Goal: Find specific page/section: Find specific page/section

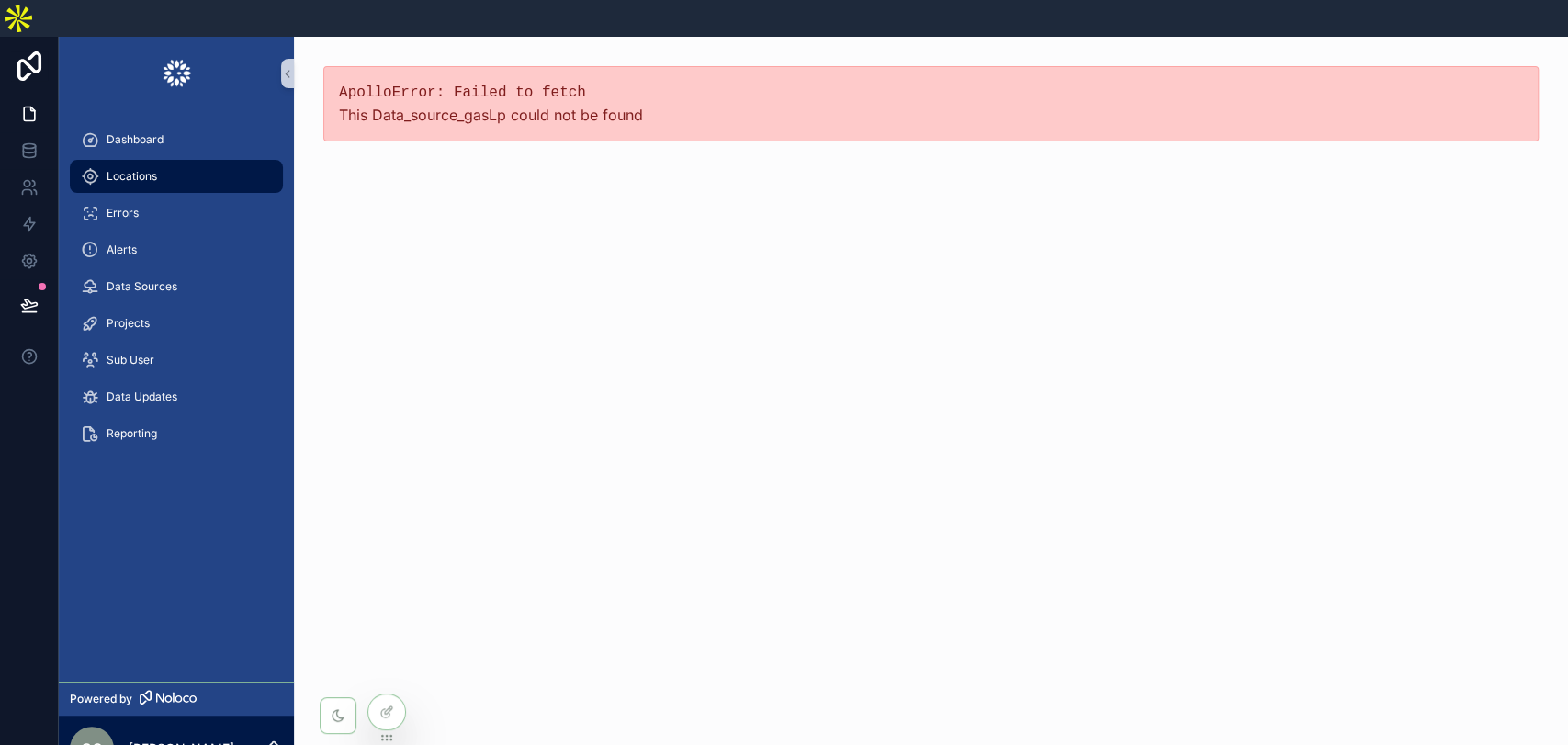
click at [166, 161] on div "Locations" at bounding box center [177, 176] width 191 height 29
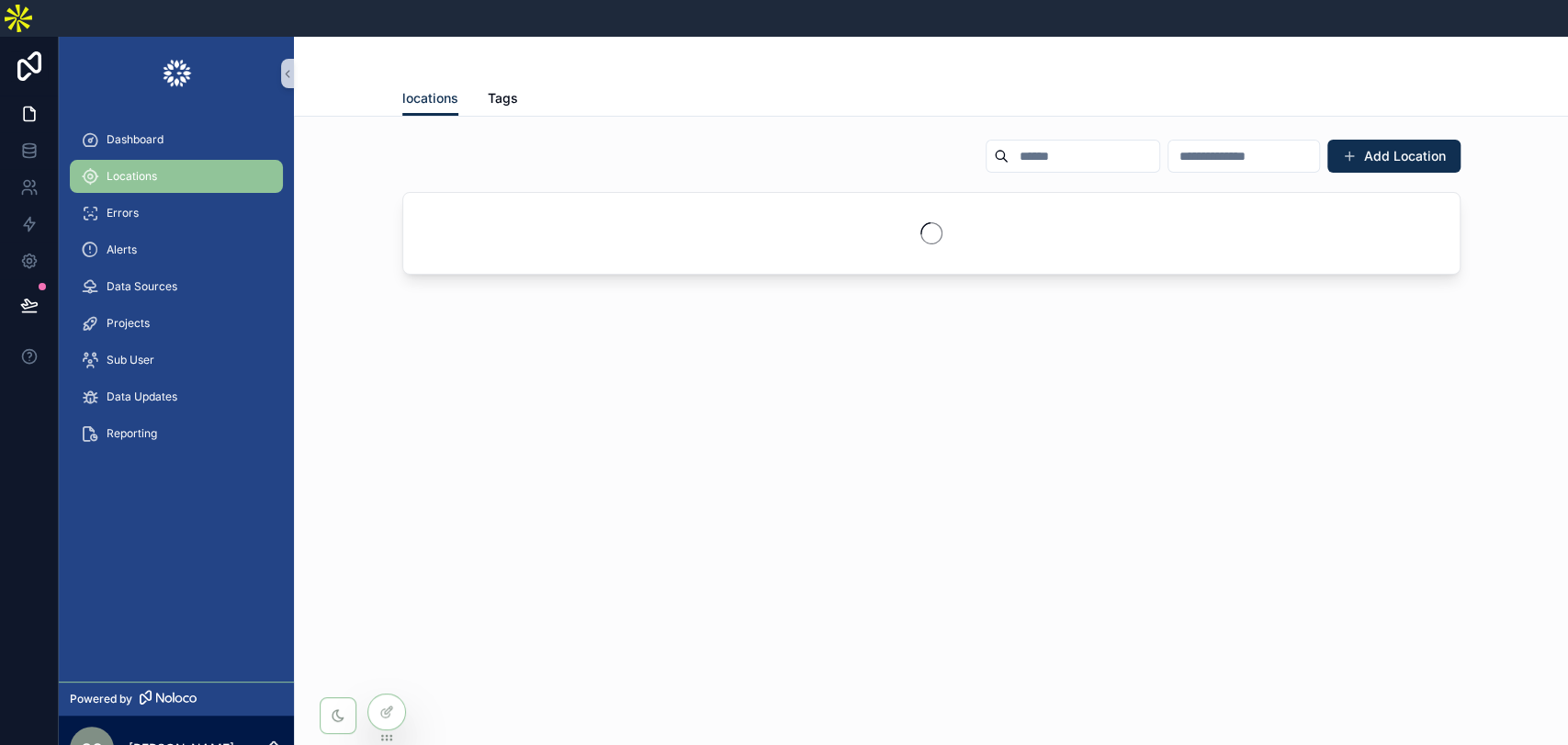
click at [1009, 144] on input "scrollable content" at bounding box center [1085, 156] width 151 height 25
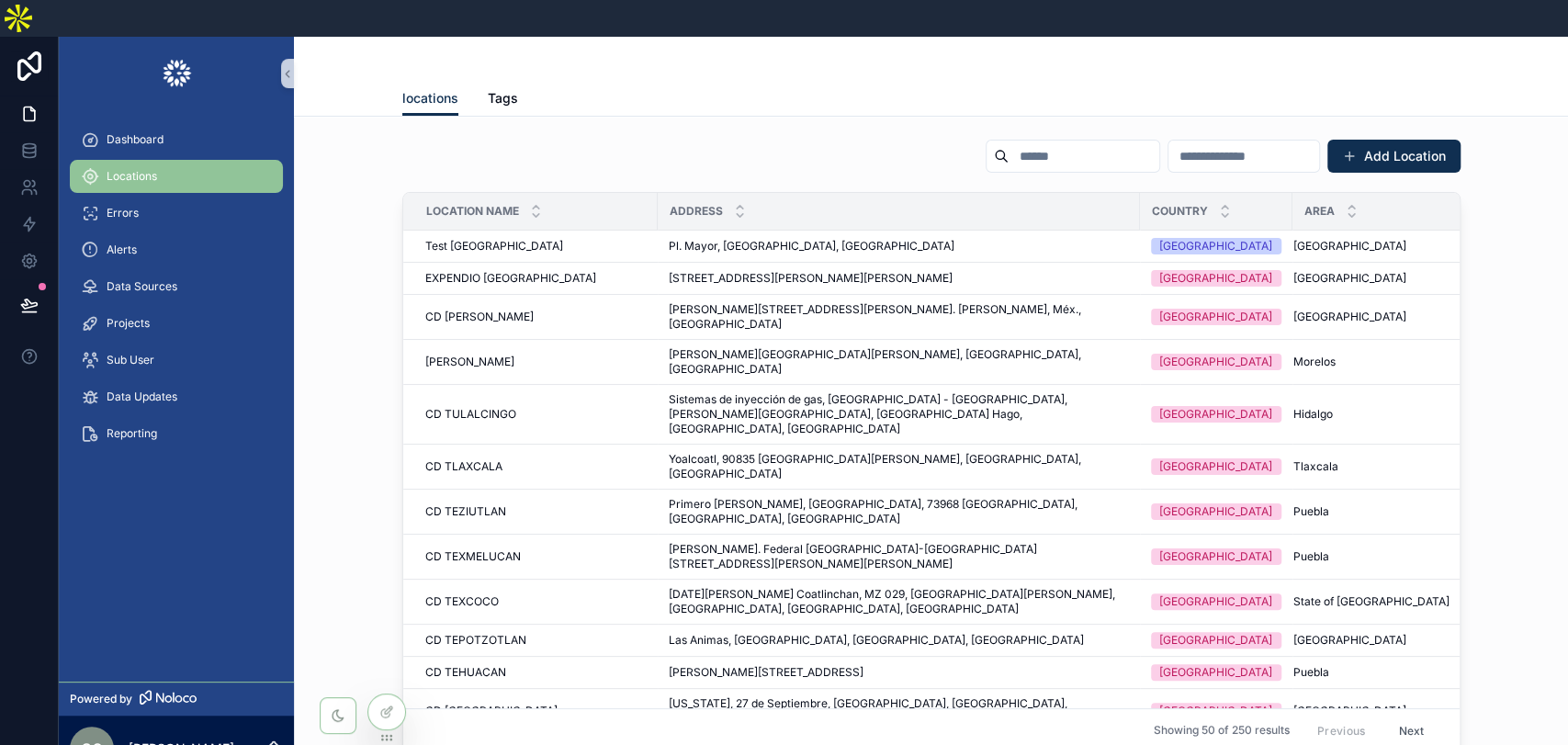
paste input "**********"
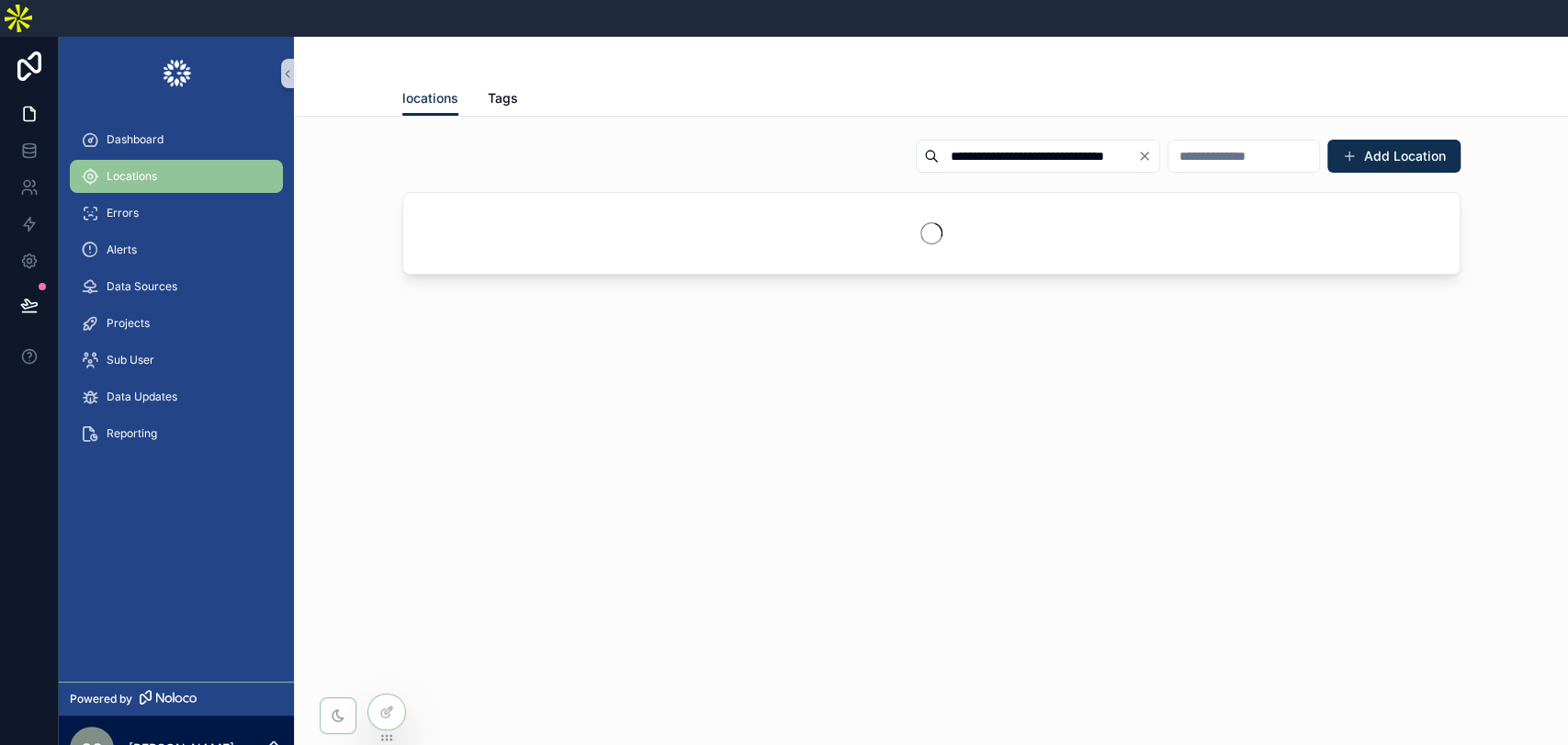
type input "**********"
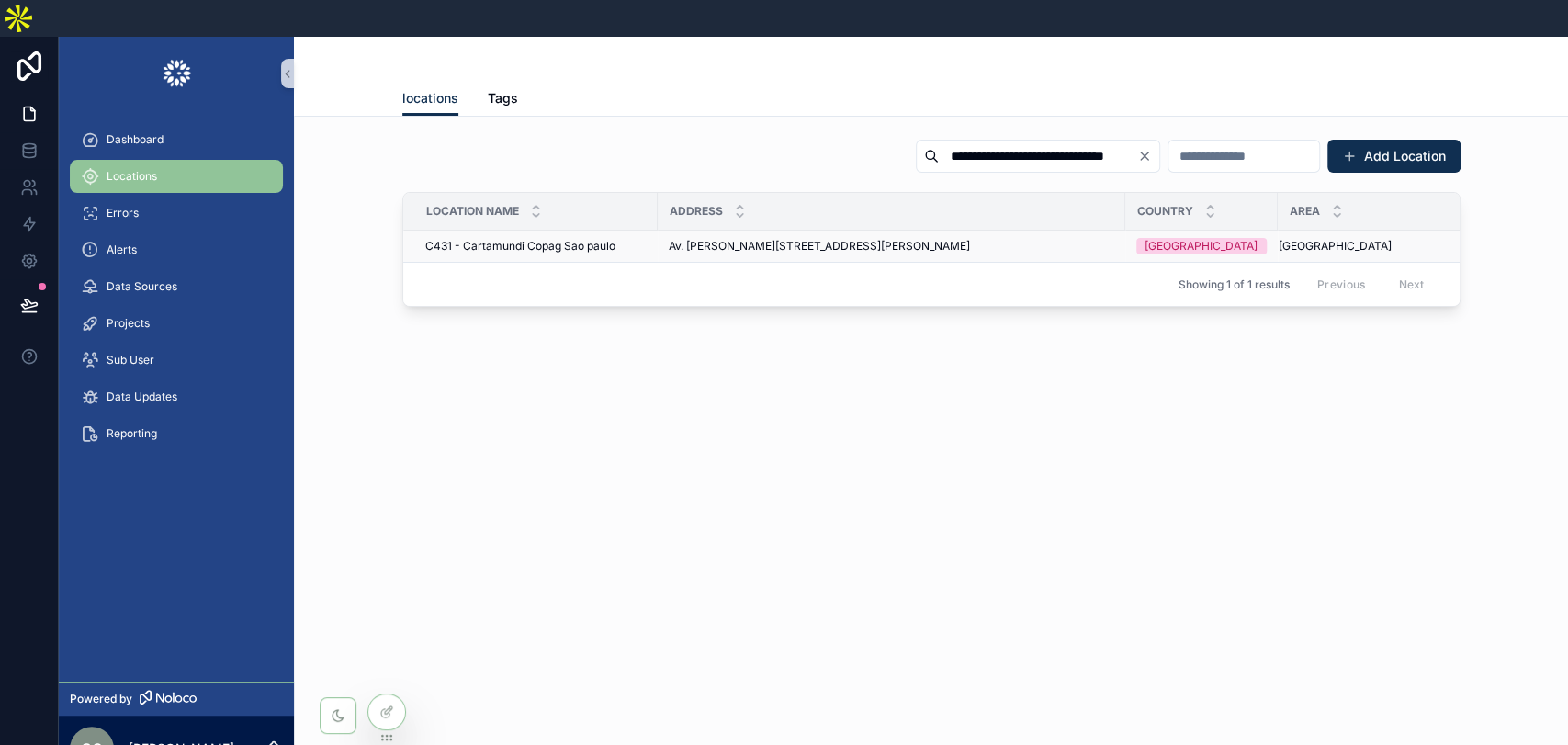
click at [831, 239] on span "Av. [PERSON_NAME][STREET_ADDRESS][PERSON_NAME]" at bounding box center [818, 246] width 301 height 15
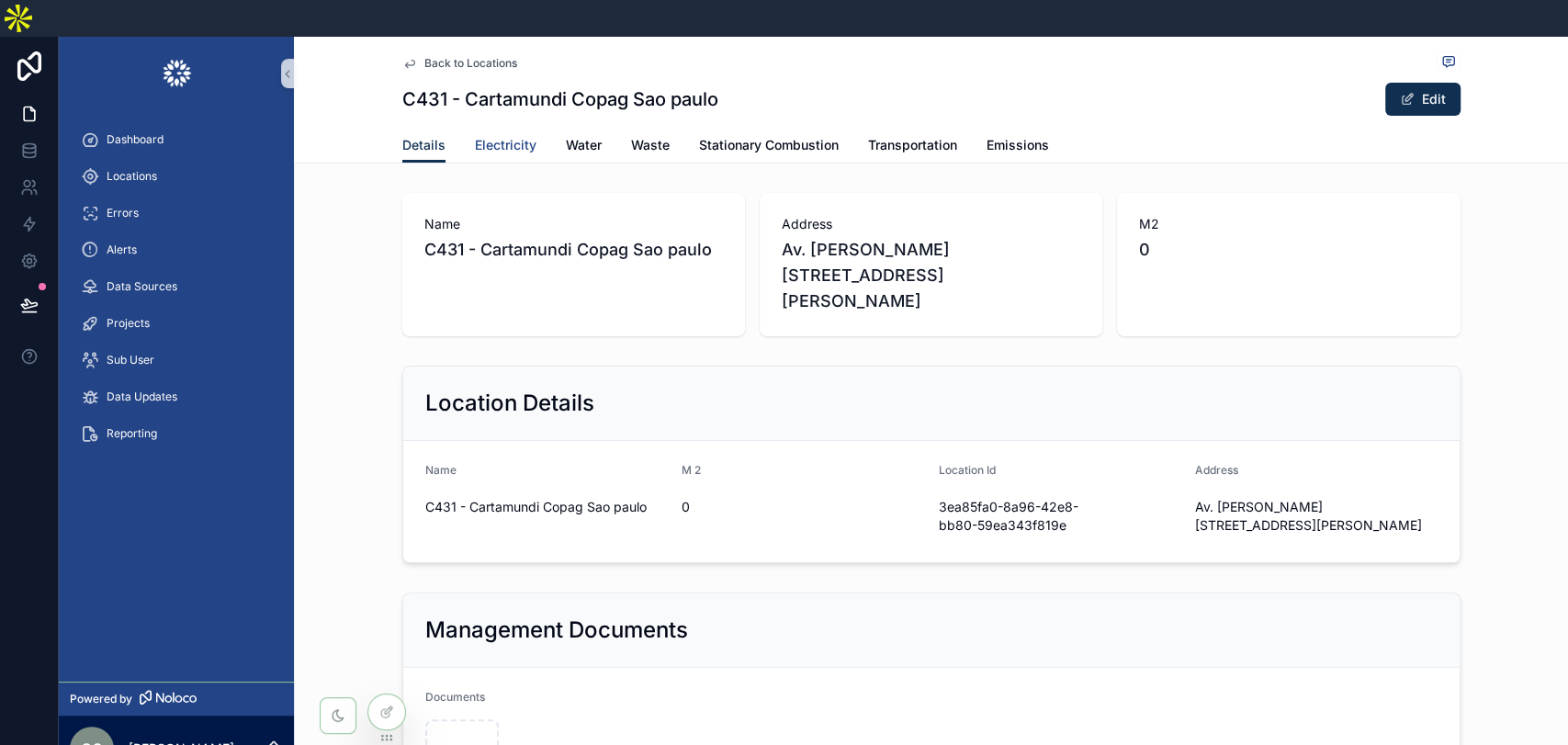
click at [499, 136] on span "Electricity" at bounding box center [505, 144] width 61 height 18
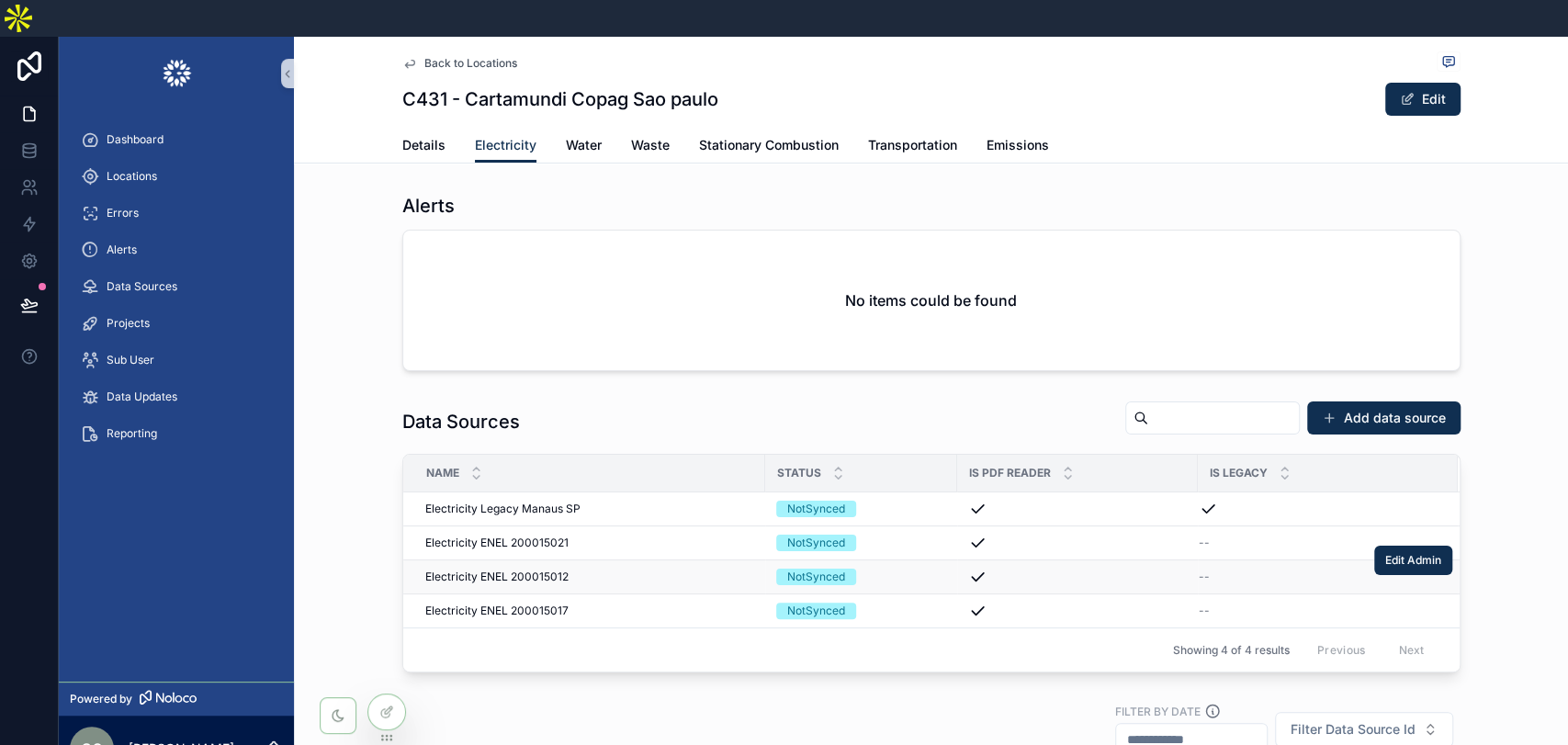
click at [536, 569] on span "Electricity ENEL 200015012" at bounding box center [497, 577] width 143 height 15
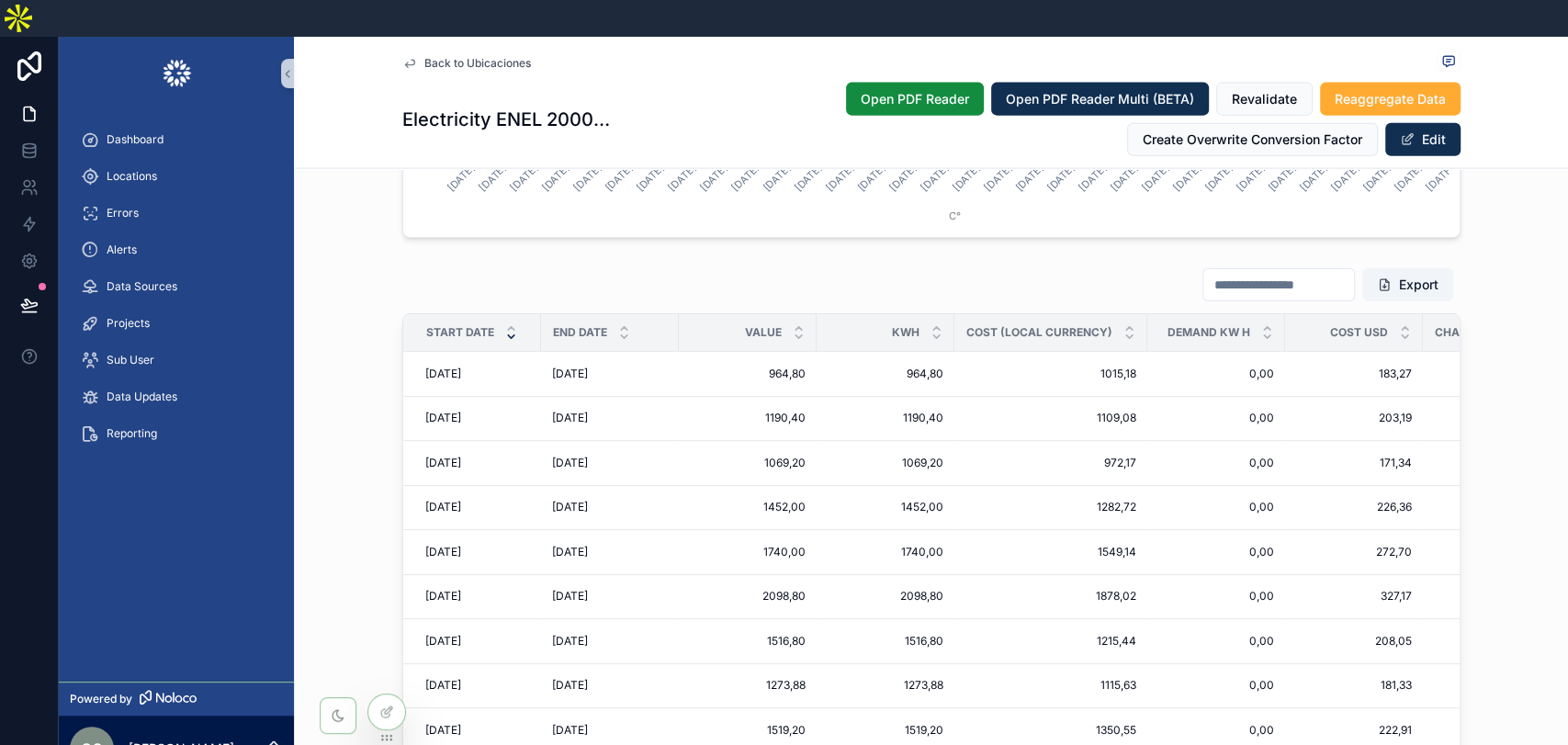
scroll to position [2817, 0]
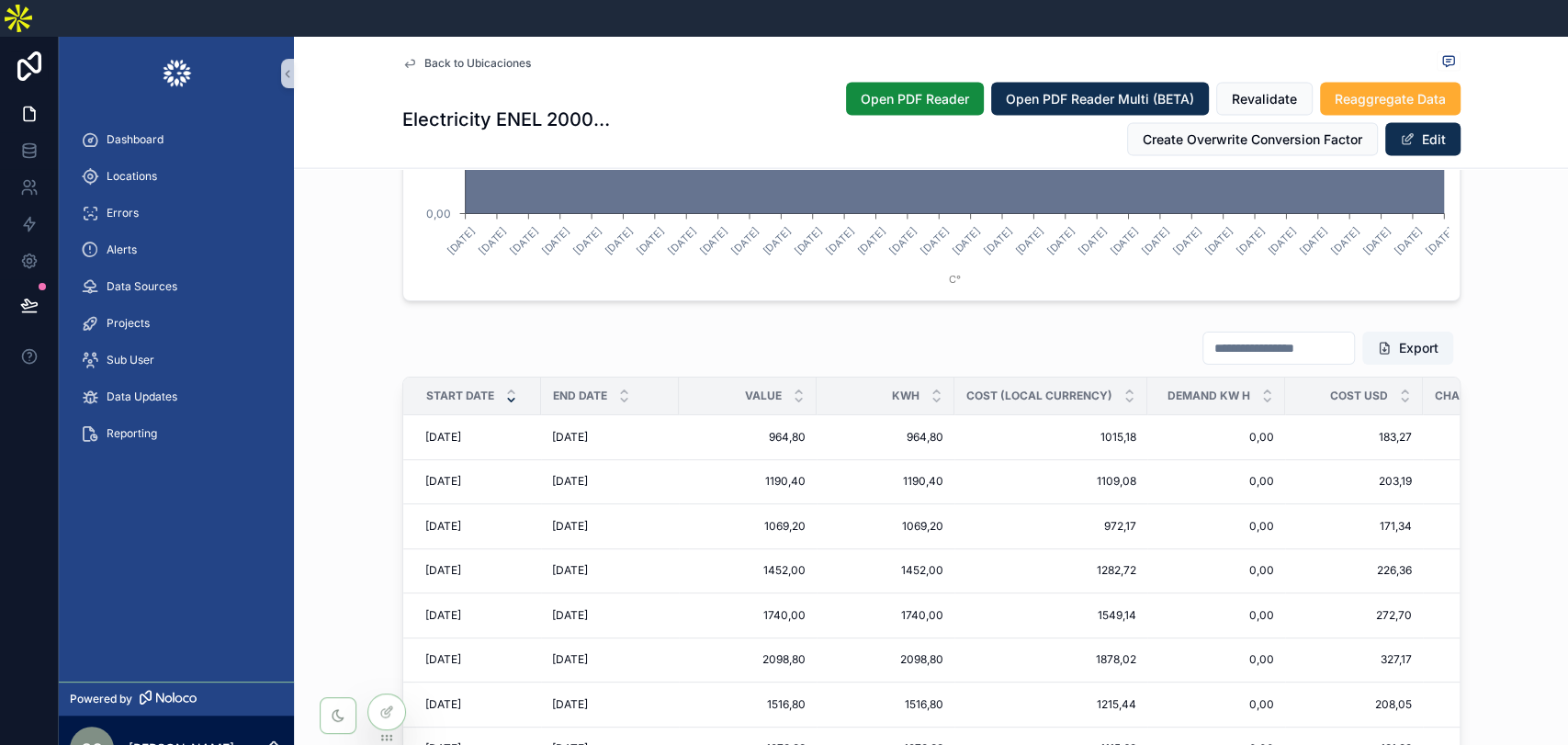
click at [505, 394] on icon "scrollable content" at bounding box center [511, 399] width 12 height 12
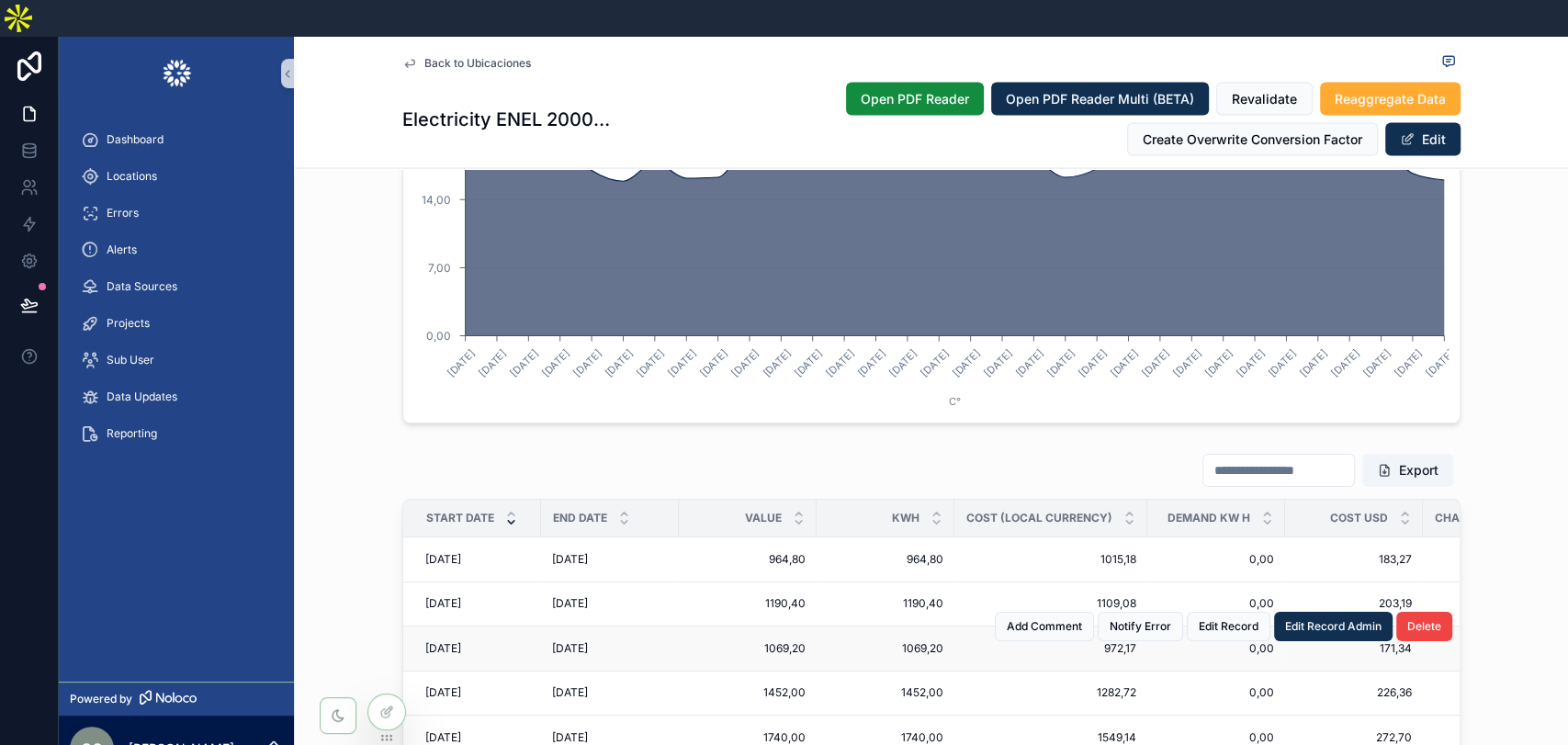
scroll to position [2613, 0]
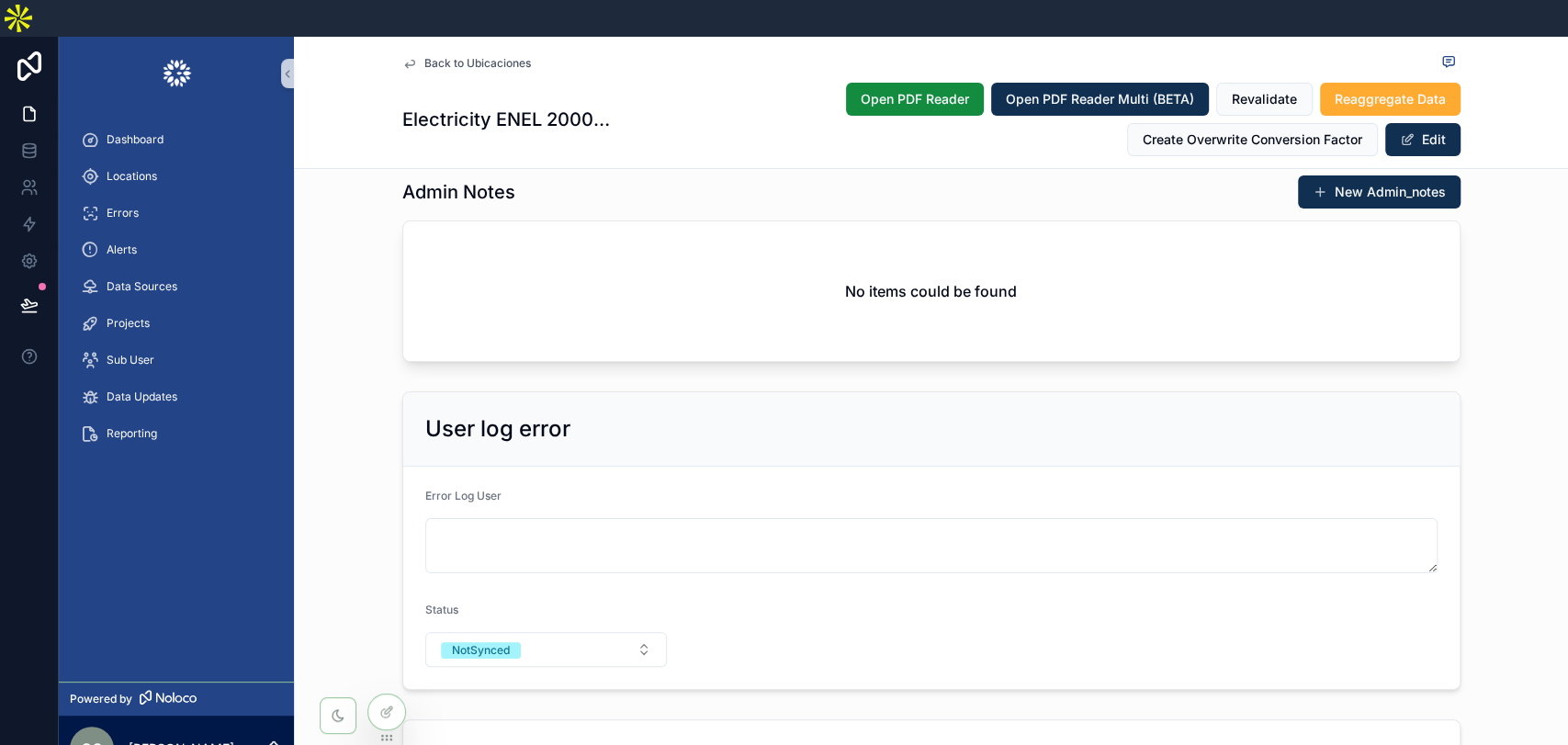
scroll to position [0, 0]
